Goal: Information Seeking & Learning: Learn about a topic

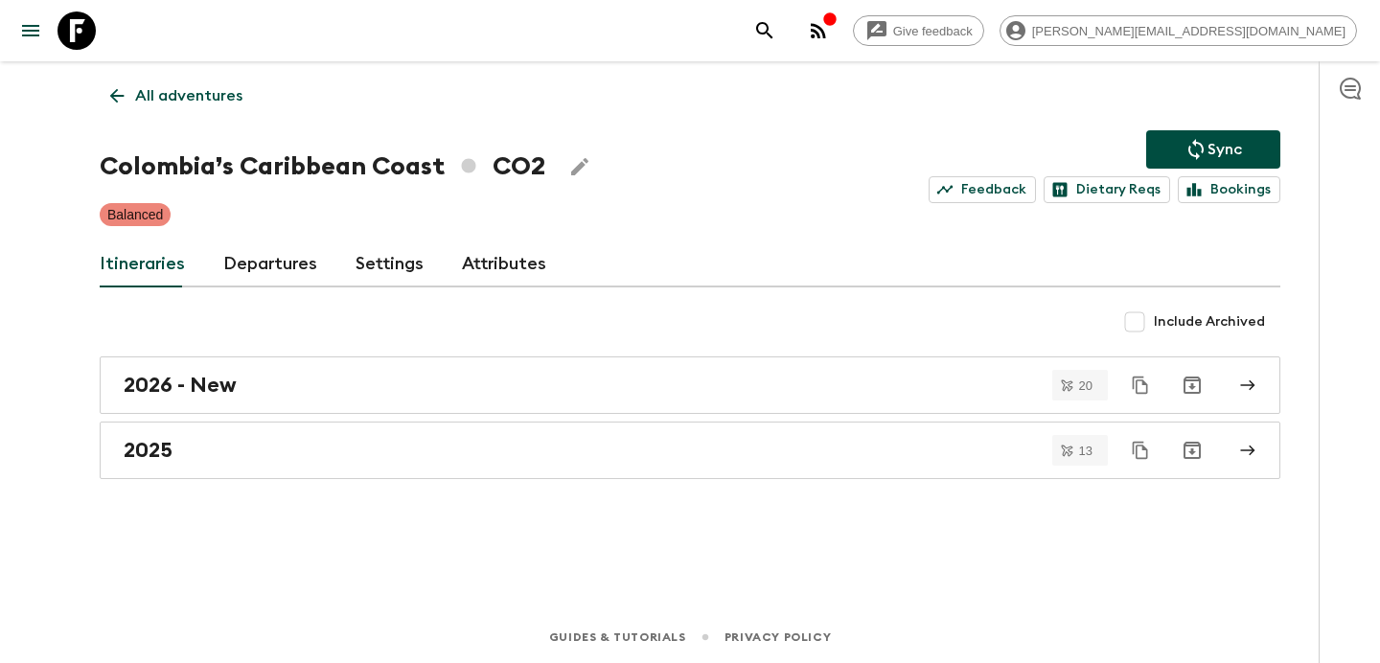
click at [826, 24] on icon "button" at bounding box center [818, 30] width 15 height 15
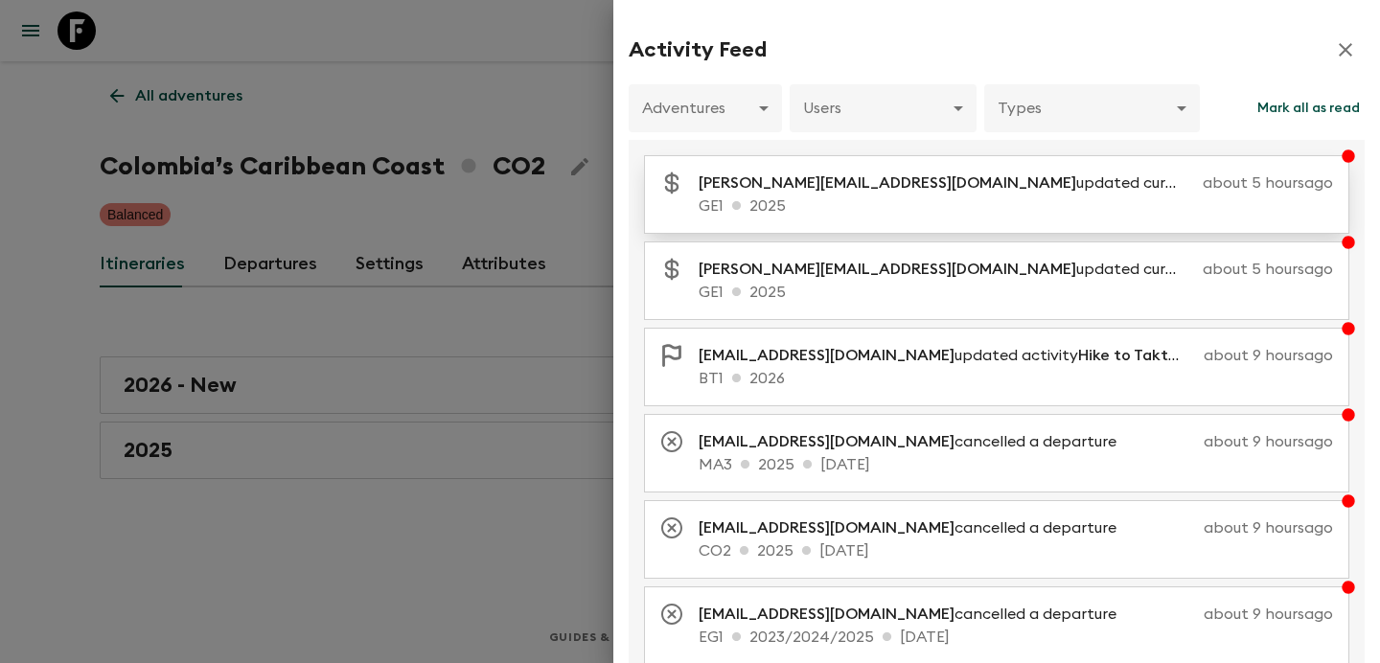
click at [843, 211] on p "GE1 2025" at bounding box center [1015, 205] width 634 height 23
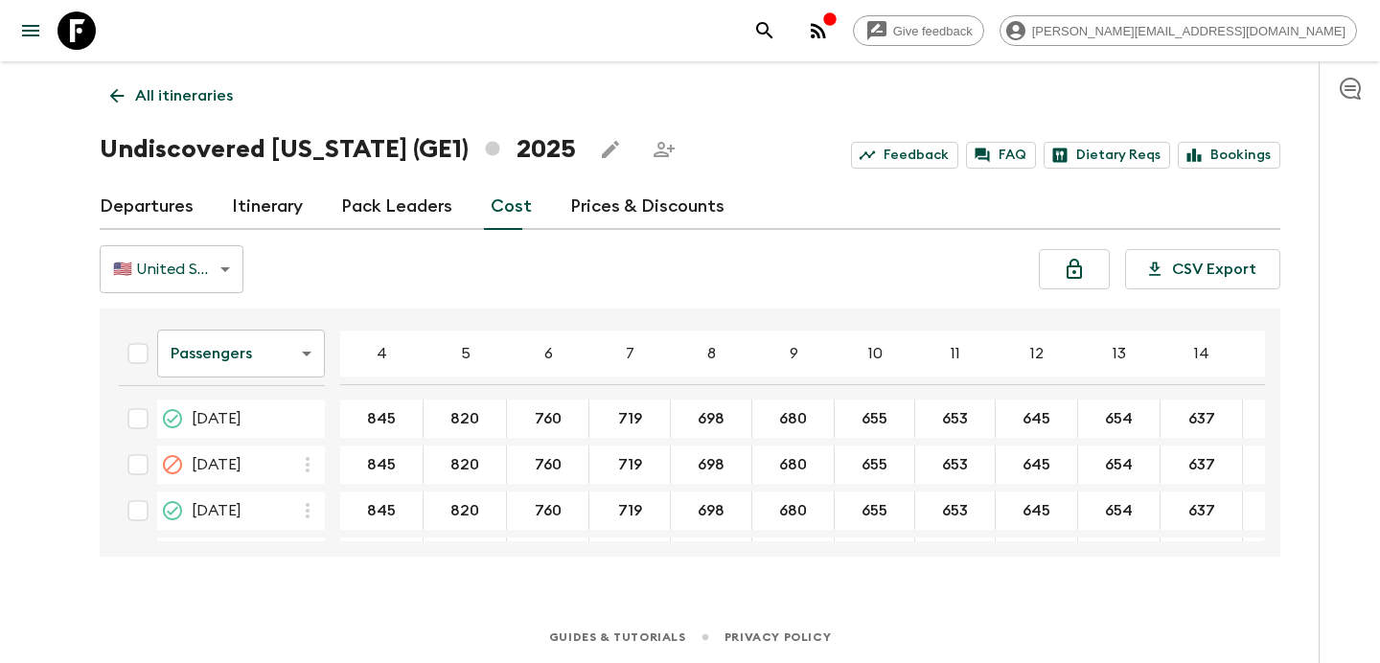
click at [207, 109] on link "All itineraries" at bounding box center [172, 96] width 144 height 38
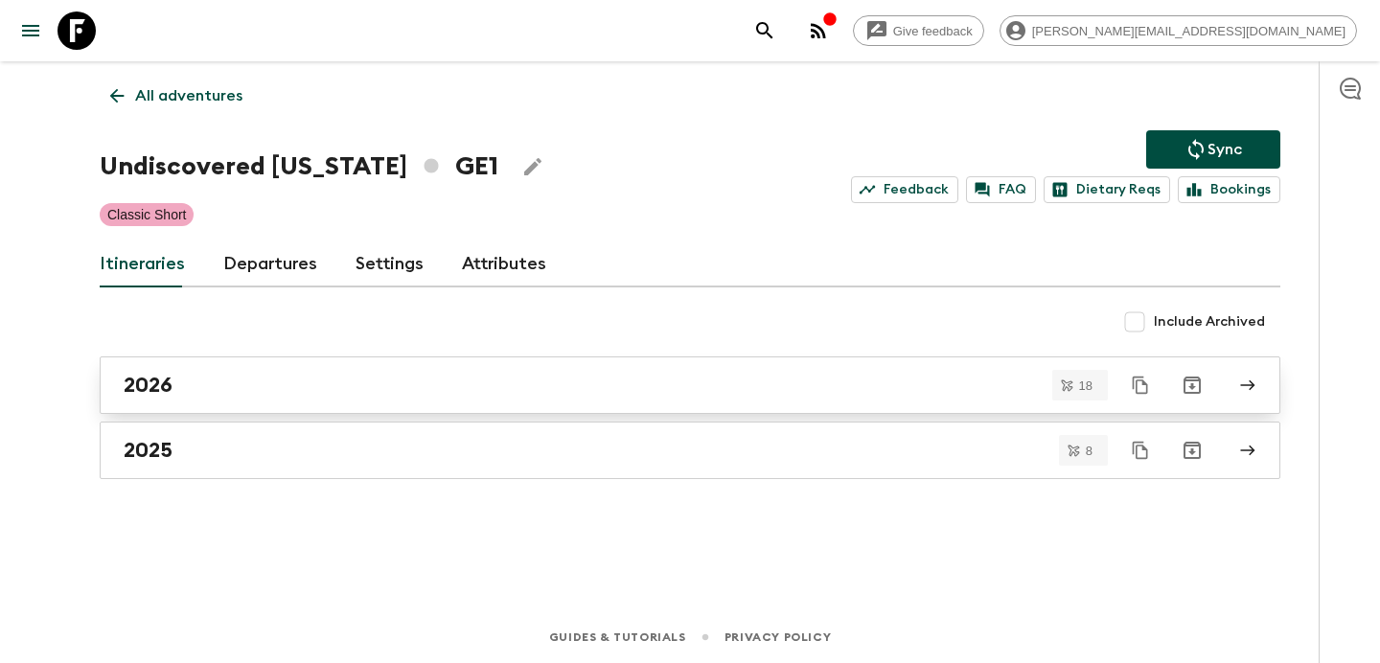
click at [306, 378] on div "2026" at bounding box center [672, 385] width 1096 height 25
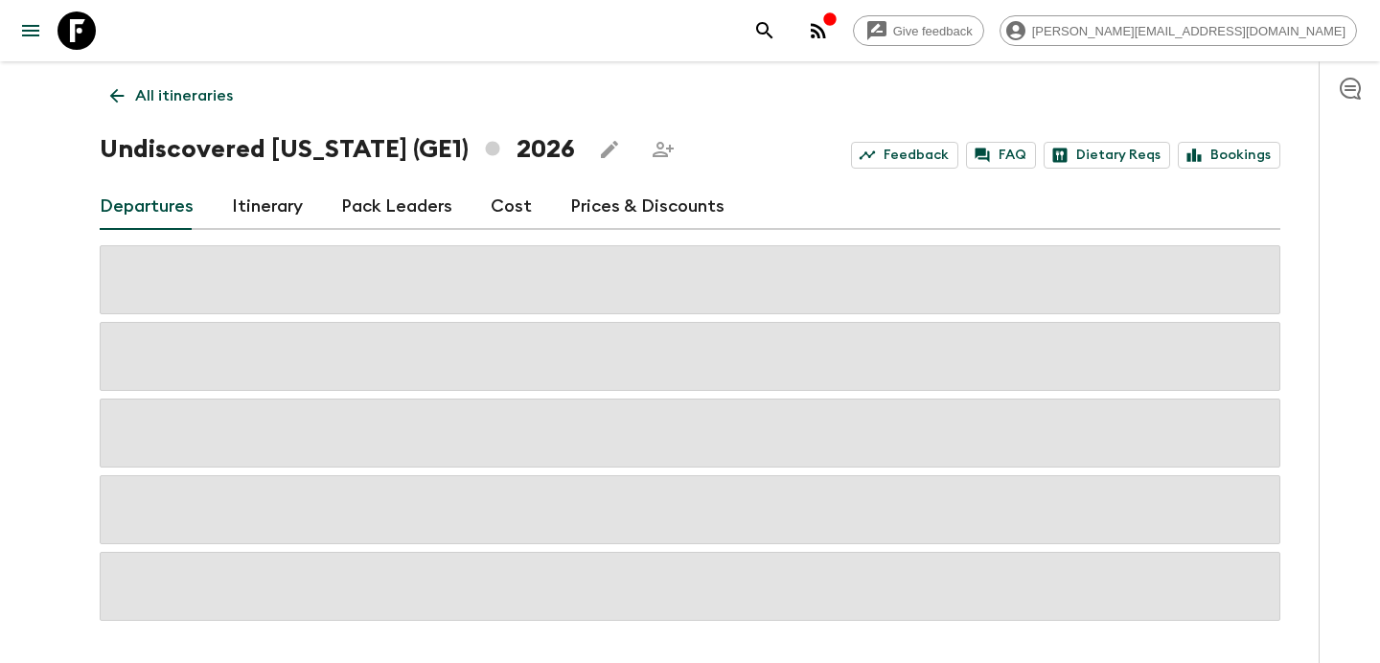
click at [497, 205] on link "Cost" at bounding box center [511, 207] width 41 height 46
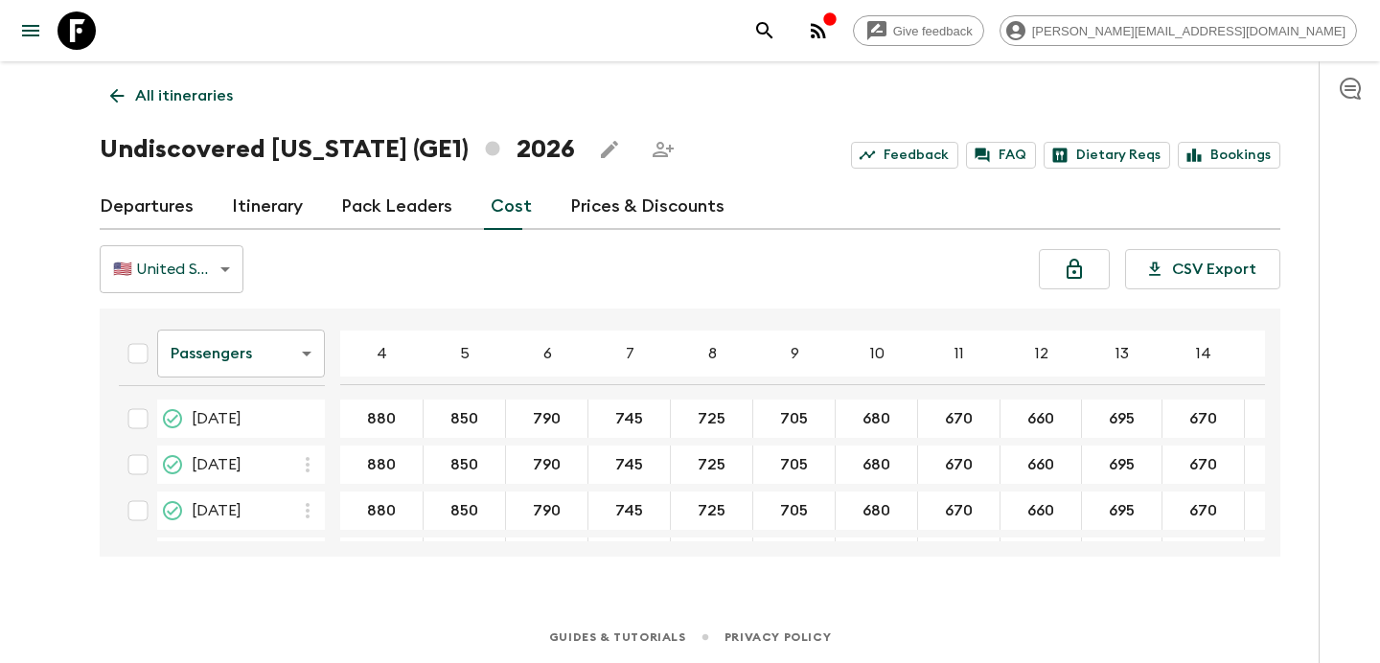
click at [204, 99] on p "All itineraries" at bounding box center [184, 95] width 98 height 23
